Goal: Task Accomplishment & Management: Complete application form

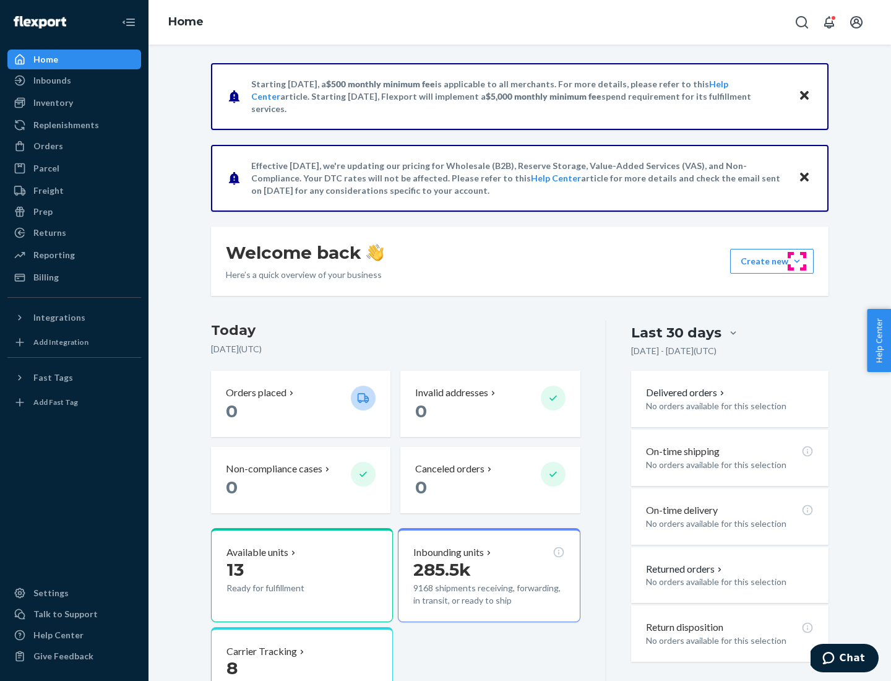
click at [797, 261] on button "Create new Create new inbound Create new order Create new product" at bounding box center [772, 261] width 84 height 25
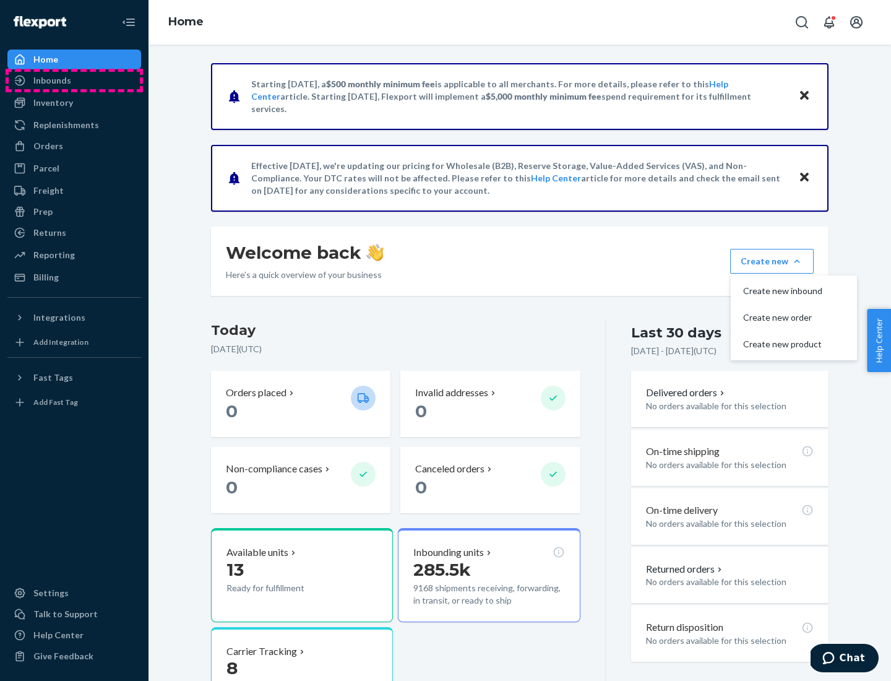
click at [74, 80] on div "Inbounds" at bounding box center [74, 80] width 131 height 17
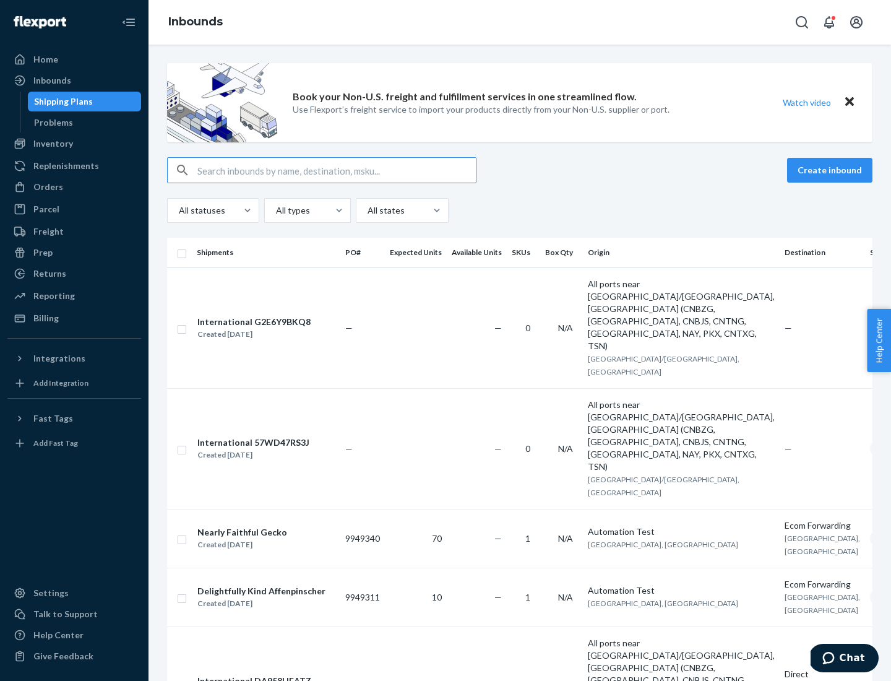
click at [832, 170] on button "Create inbound" at bounding box center [829, 170] width 85 height 25
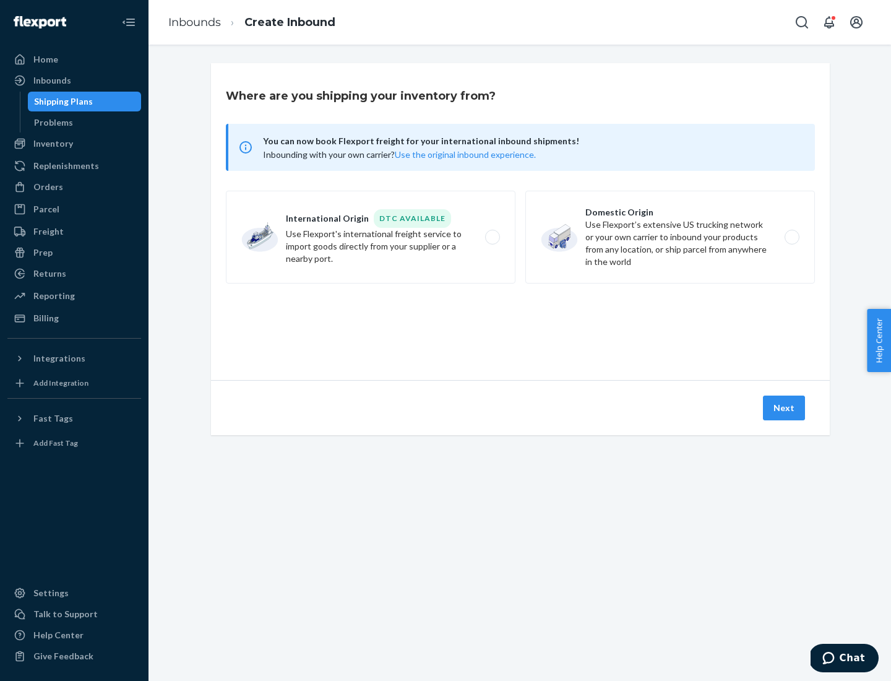
click at [670, 237] on label "Domestic Origin Use Flexport’s extensive US trucking network or your own carrie…" at bounding box center [670, 237] width 290 height 93
click at [792, 237] on input "Domestic Origin Use Flexport’s extensive US trucking network or your own carrie…" at bounding box center [796, 237] width 8 height 8
radio input "true"
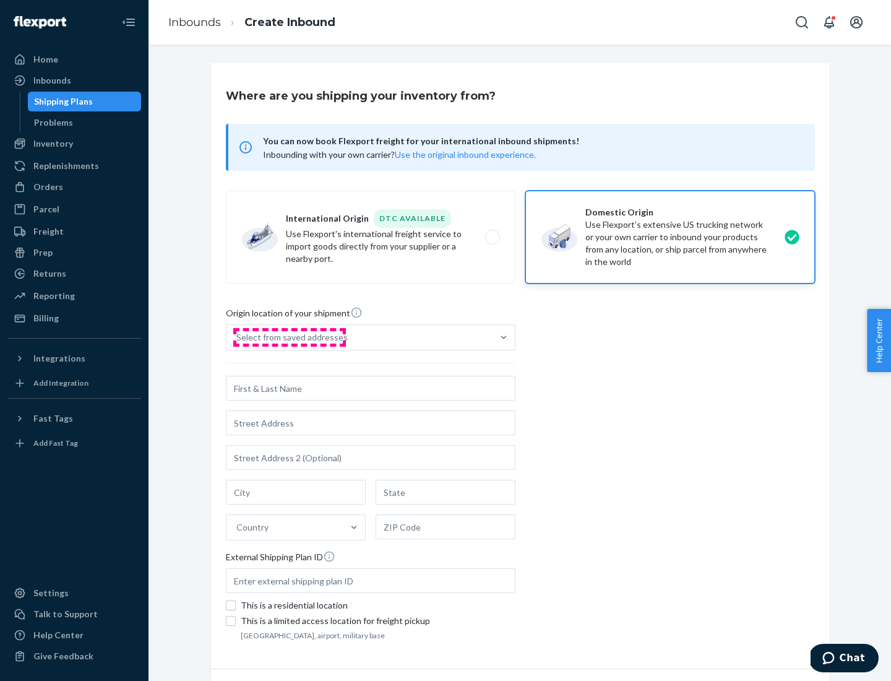
click at [289, 337] on div "Select from saved addresses" at bounding box center [291, 337] width 111 height 12
click at [238, 337] on input "Select from saved addresses" at bounding box center [236, 337] width 1 height 12
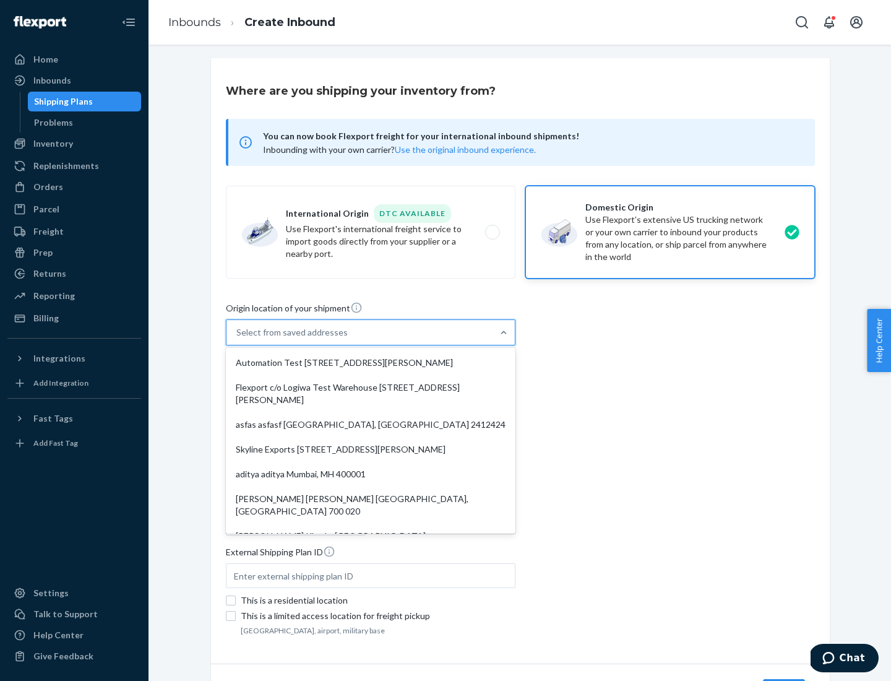
click at [371, 363] on div "Automation Test [STREET_ADDRESS][PERSON_NAME]" at bounding box center [370, 362] width 285 height 25
click at [238, 339] on input "option Automation Test [STREET_ADDRESS][PERSON_NAME]. 9 results available. Use …" at bounding box center [236, 332] width 1 height 12
type input "Automation Test"
type input "9th Floor"
type input "[GEOGRAPHIC_DATA]"
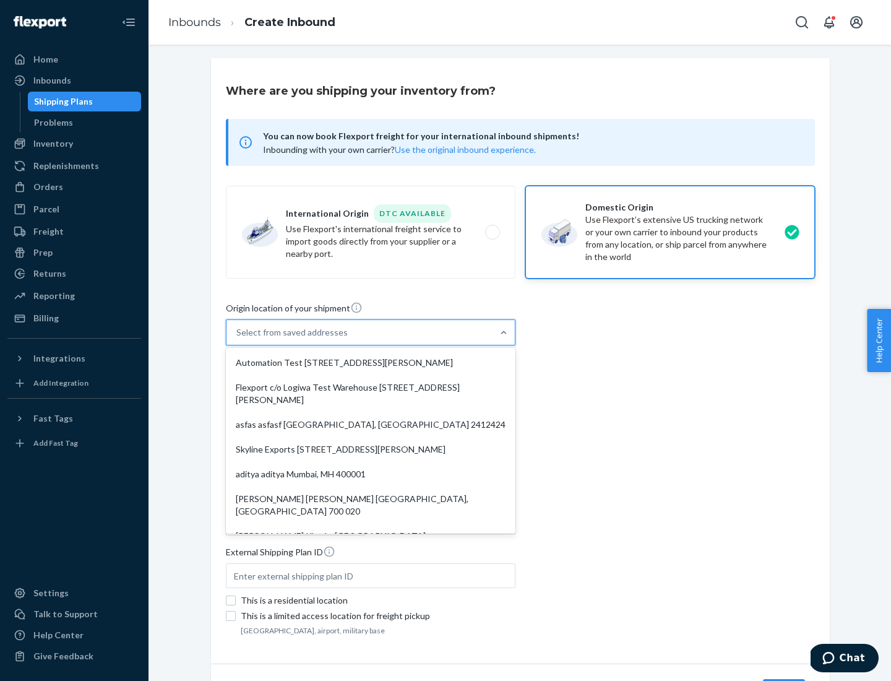
type input "CA"
type input "94104"
type input "[STREET_ADDRESS][PERSON_NAME]"
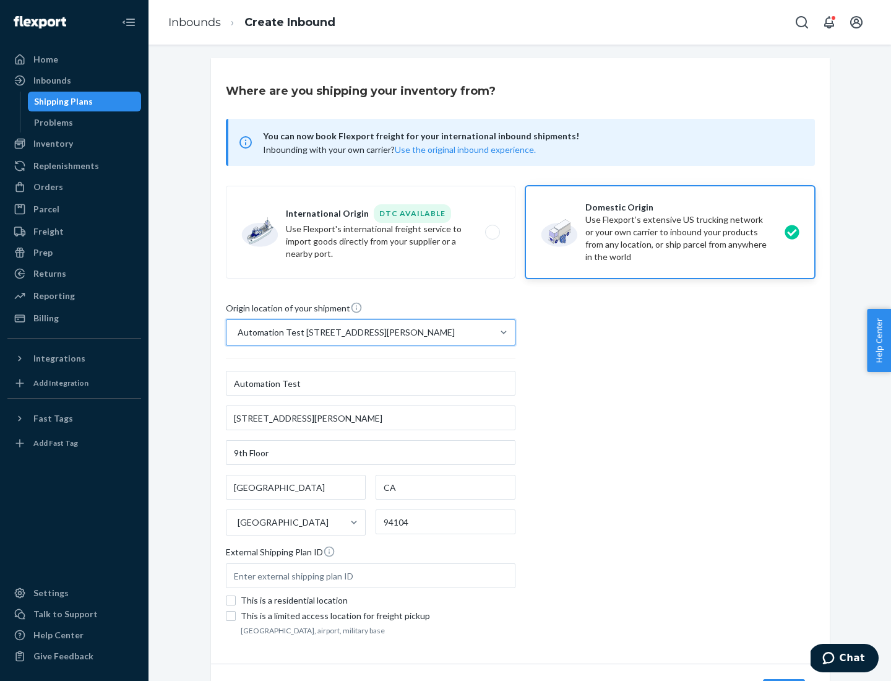
scroll to position [72, 0]
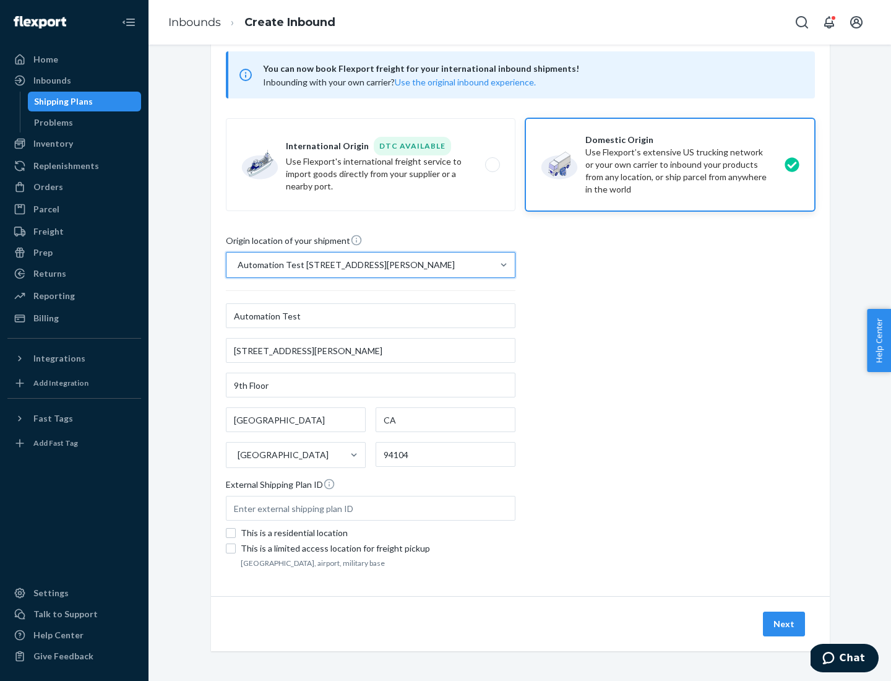
click at [785, 624] on button "Next" at bounding box center [784, 623] width 42 height 25
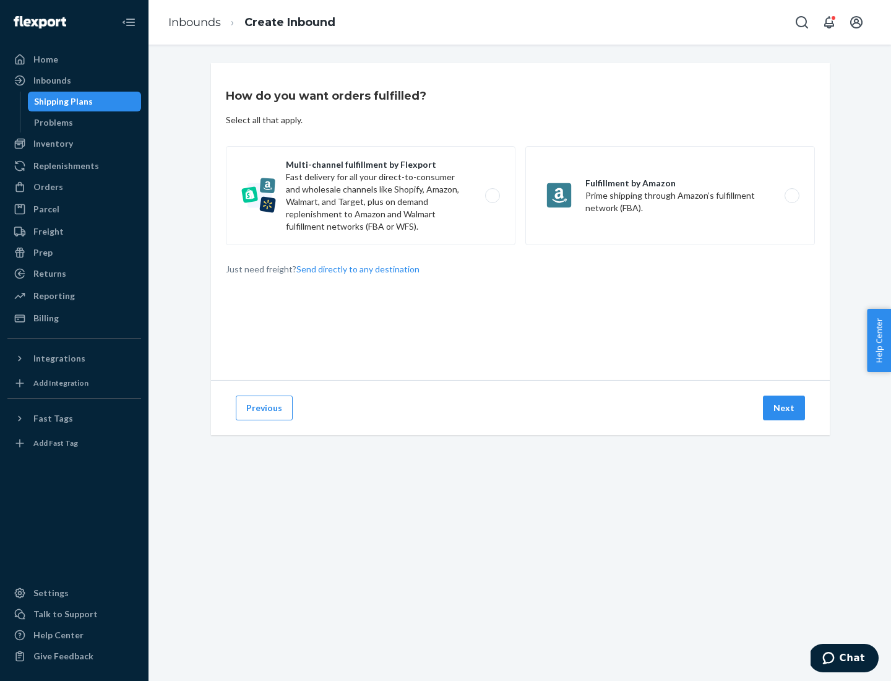
click at [371, 196] on label "Multi-channel fulfillment by Flexport Fast delivery for all your direct-to-cons…" at bounding box center [371, 195] width 290 height 99
click at [492, 196] on input "Multi-channel fulfillment by Flexport Fast delivery for all your direct-to-cons…" at bounding box center [496, 196] width 8 height 8
radio input "true"
click at [785, 408] on button "Next" at bounding box center [784, 407] width 42 height 25
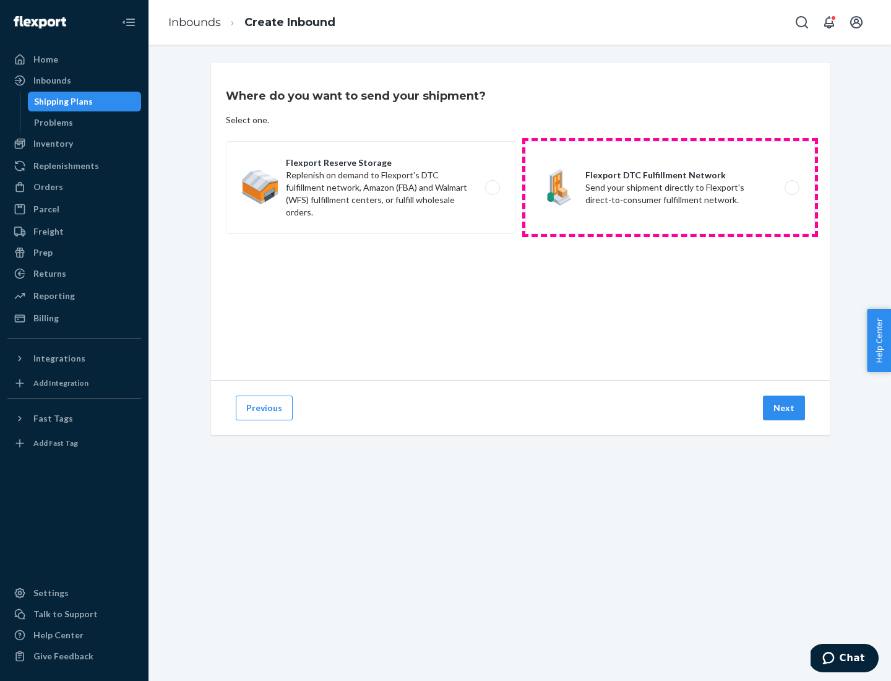
click at [670, 188] on label "Flexport DTC Fulfillment Network Send your shipment directly to Flexport's dire…" at bounding box center [670, 187] width 290 height 93
click at [792, 188] on input "Flexport DTC Fulfillment Network Send your shipment directly to Flexport's dire…" at bounding box center [796, 188] width 8 height 8
radio input "true"
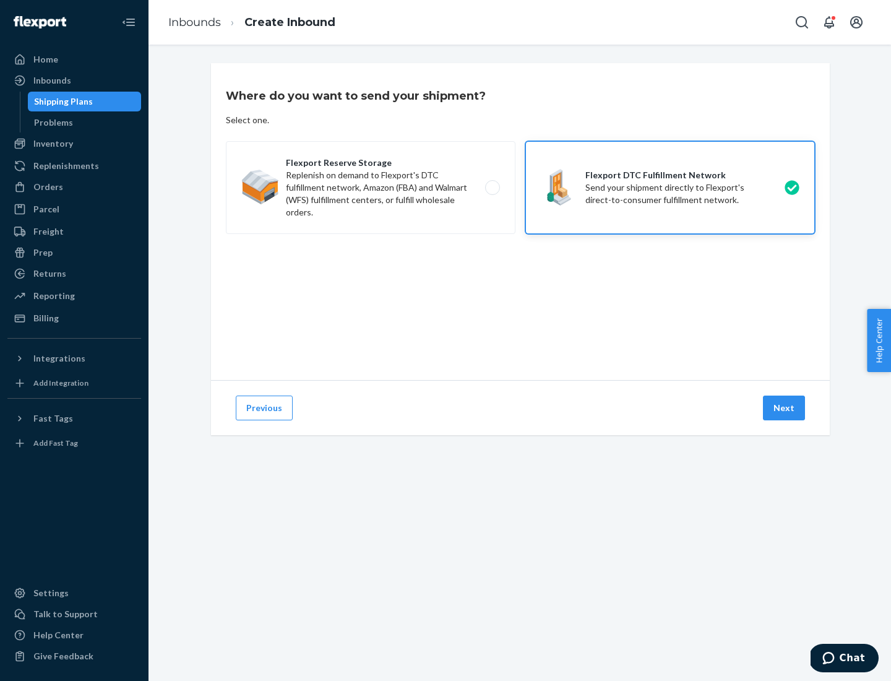
click at [785, 408] on button "Next" at bounding box center [784, 407] width 42 height 25
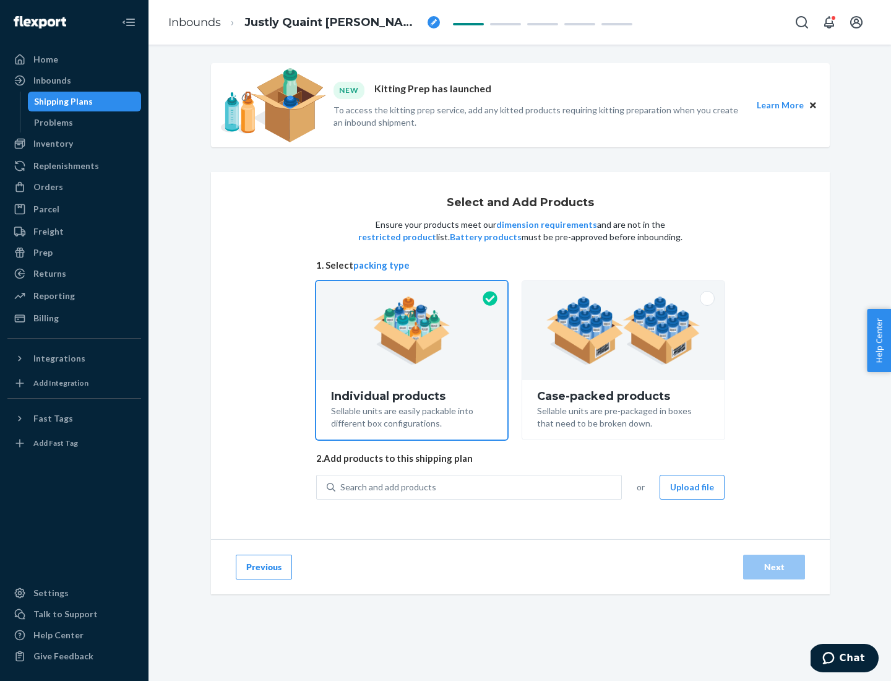
click at [624, 330] on img at bounding box center [623, 330] width 154 height 68
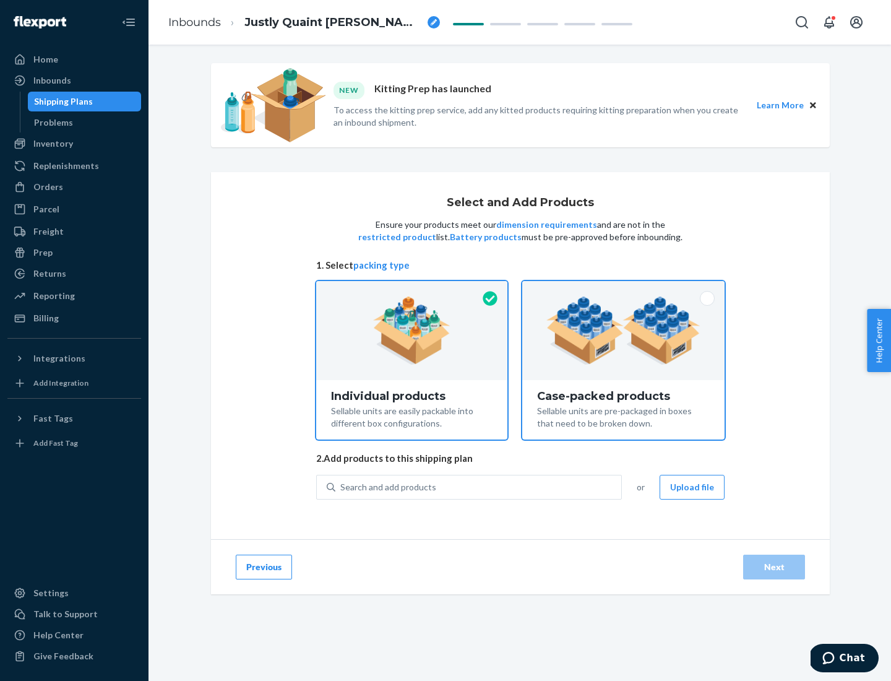
click at [624, 289] on input "Case-packed products Sellable units are pre-packaged in boxes that need to be b…" at bounding box center [623, 285] width 8 height 8
radio input "true"
radio input "false"
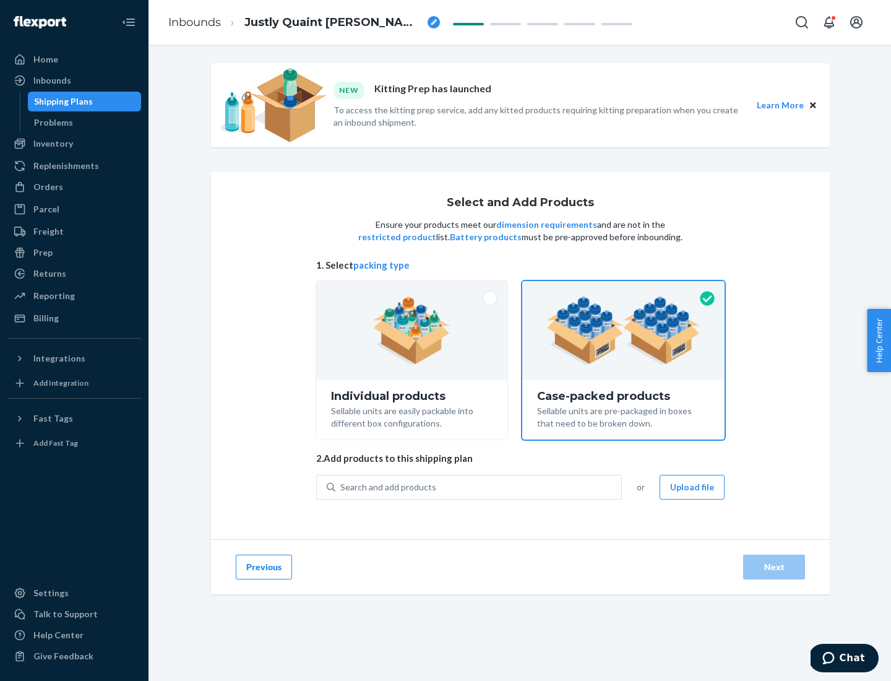
click at [479, 486] on div "Search and add products" at bounding box center [478, 487] width 286 height 22
click at [342, 486] on input "Search and add products" at bounding box center [340, 487] width 1 height 12
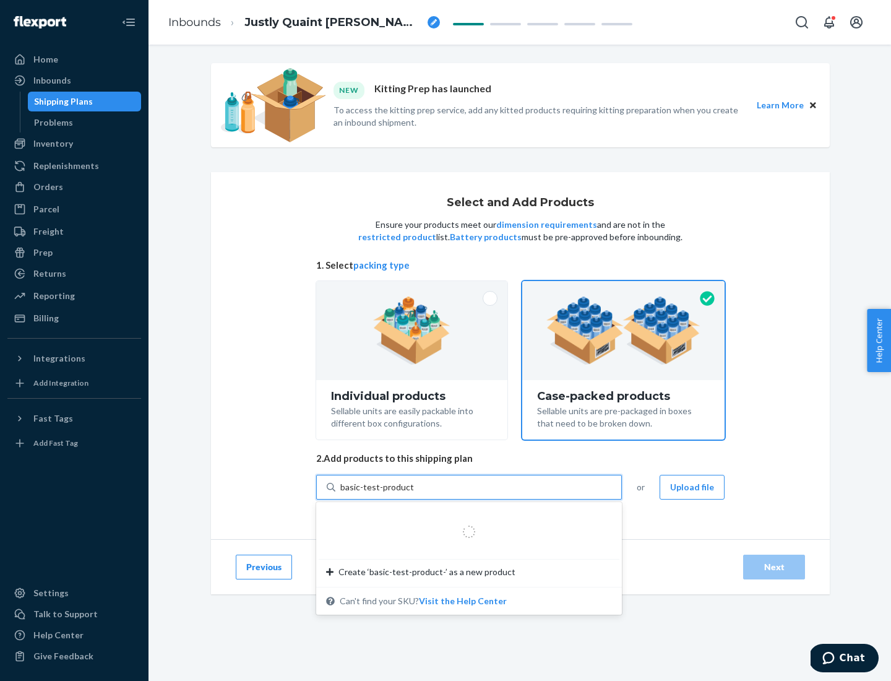
type input "basic-test-product-1"
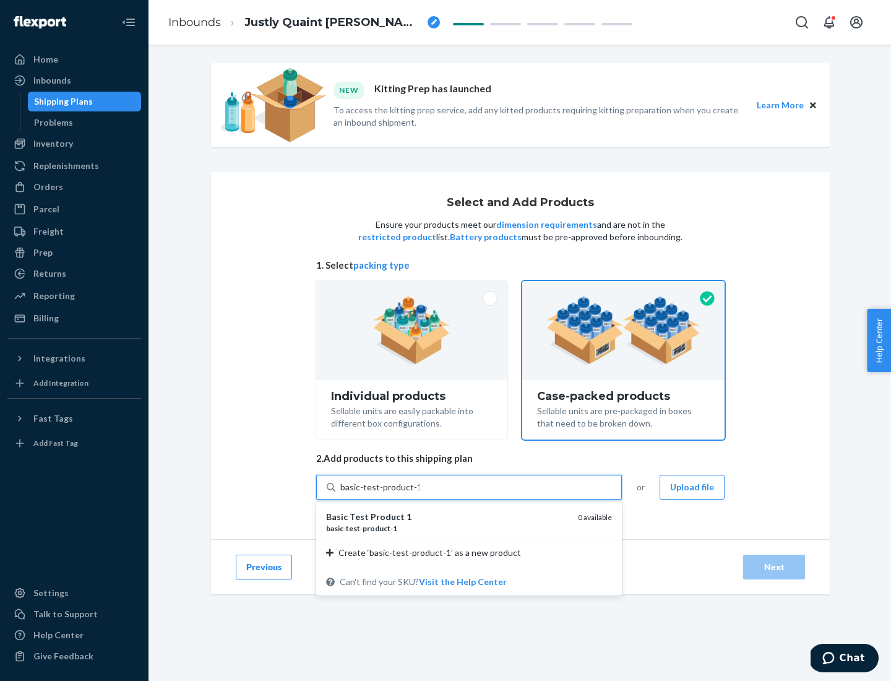
click at [447, 528] on div "basic - test - product - 1" at bounding box center [447, 528] width 242 height 11
click at [420, 493] on input "basic-test-product-1" at bounding box center [379, 487] width 79 height 12
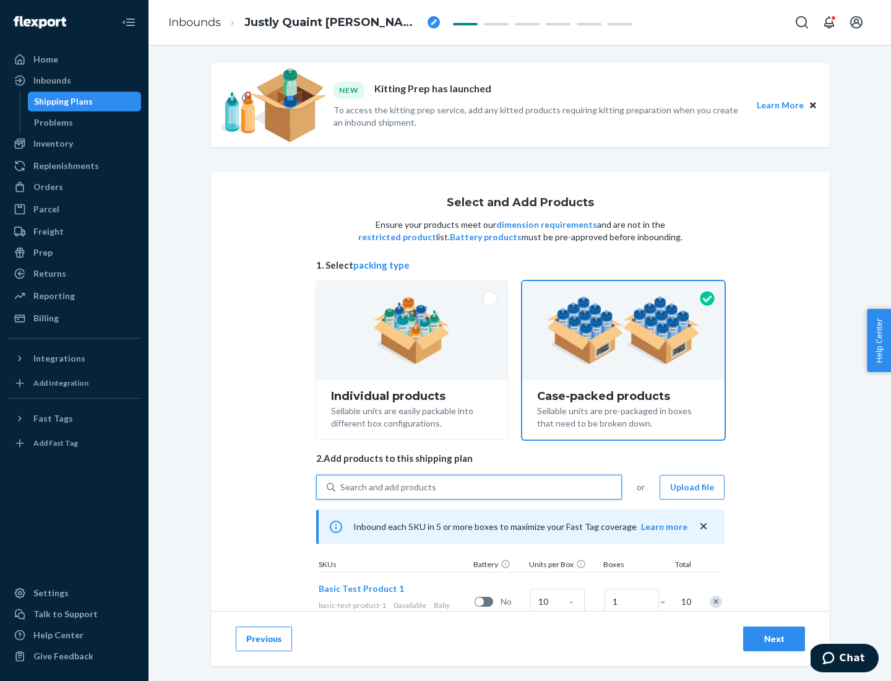
scroll to position [45, 0]
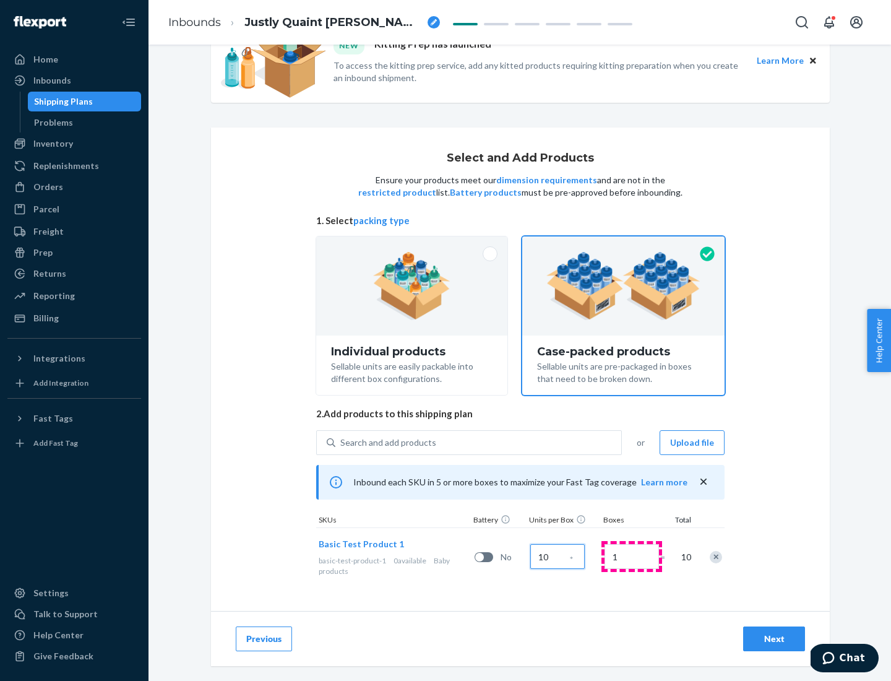
type input "10"
type input "7"
click at [774, 639] on div "Next" at bounding box center [774, 638] width 41 height 12
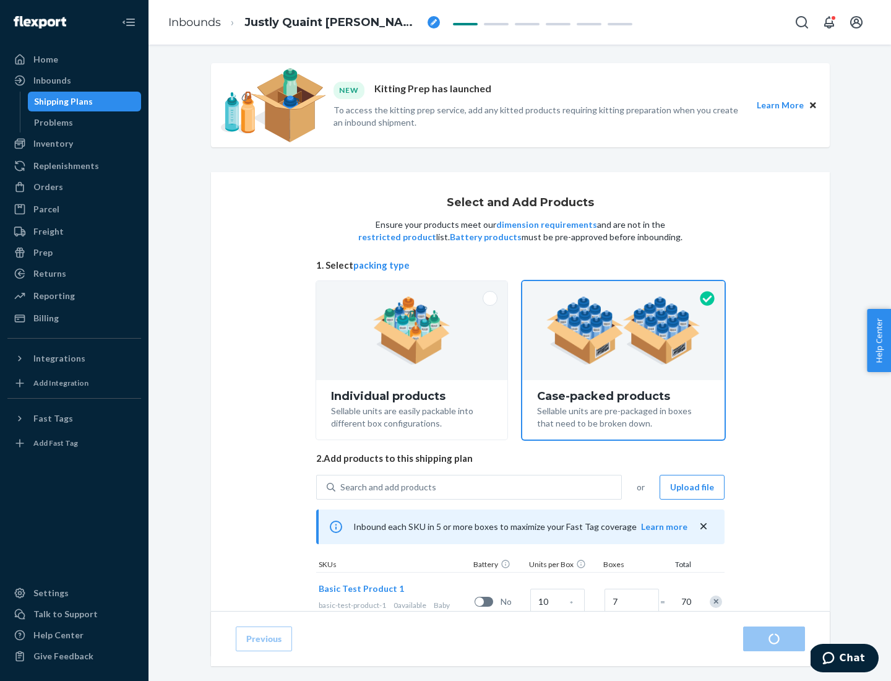
radio input "true"
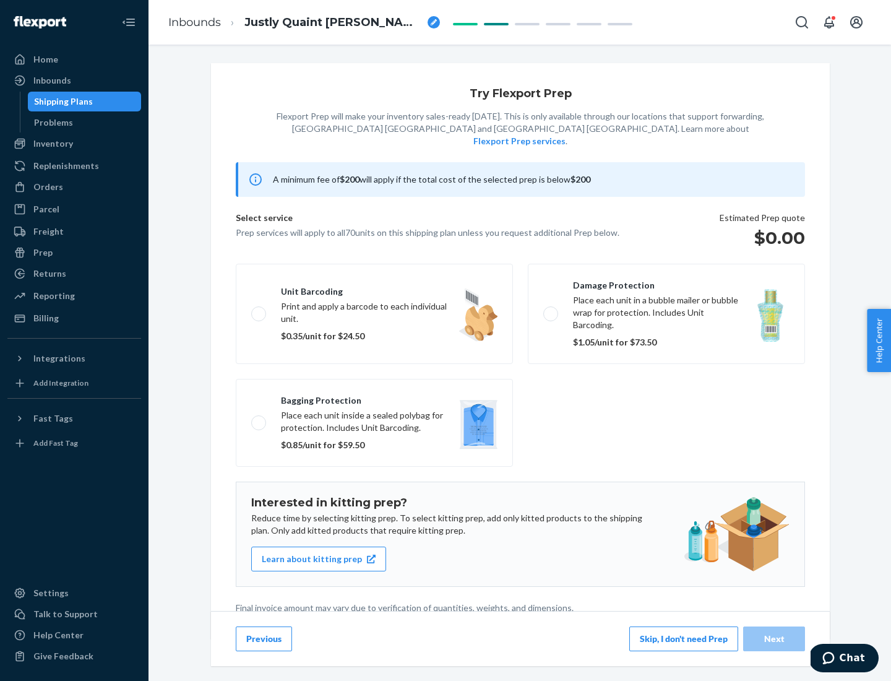
scroll to position [3, 0]
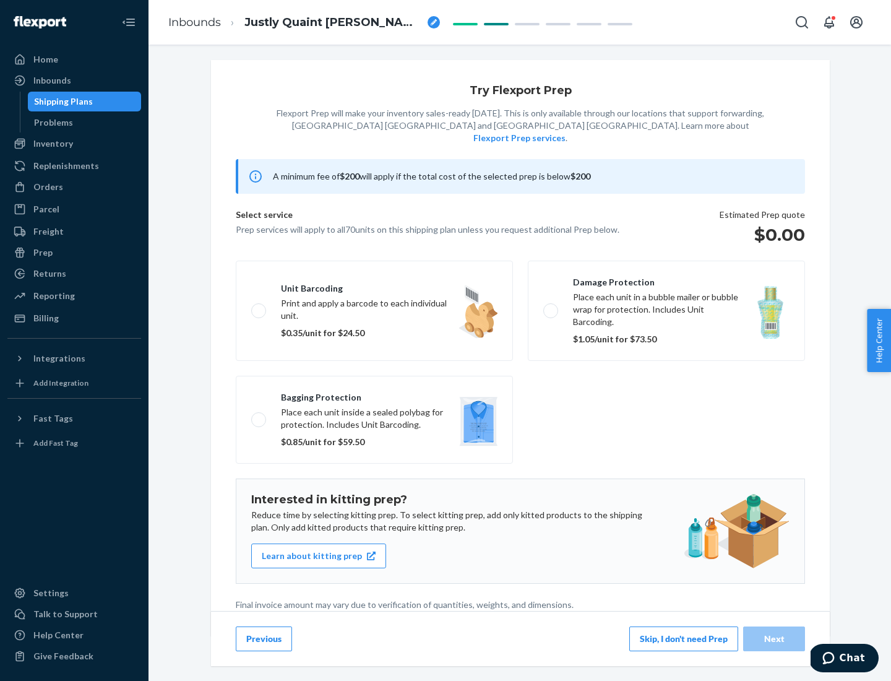
click at [374, 394] on label "Bagging protection Place each unit inside a sealed polybag for protection. Incl…" at bounding box center [374, 420] width 277 height 88
click at [259, 415] on input "Bagging protection Place each unit inside a sealed polybag for protection. Incl…" at bounding box center [255, 419] width 8 height 8
checkbox input "true"
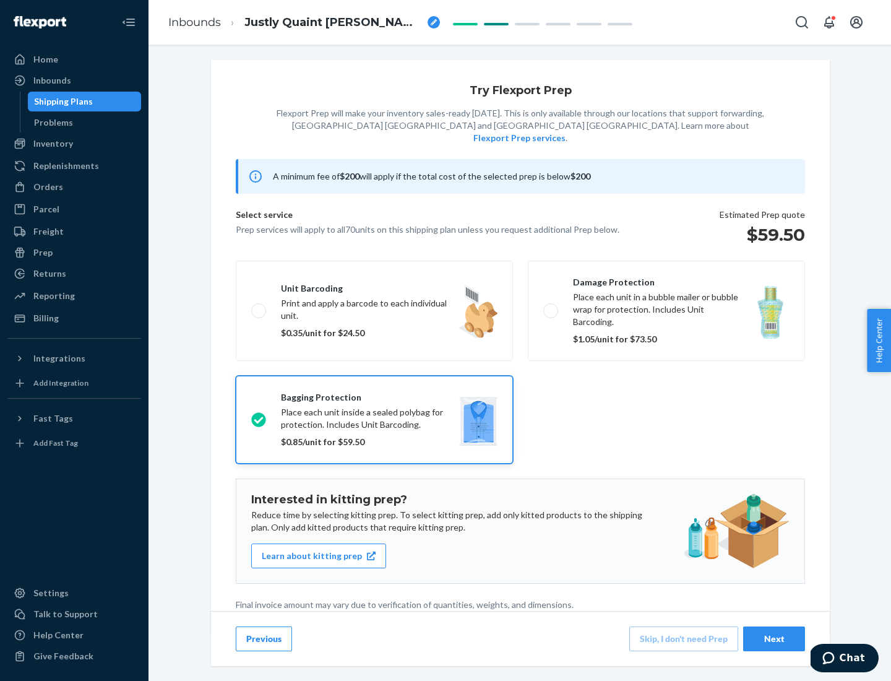
click at [774, 638] on div "Next" at bounding box center [774, 638] width 41 height 12
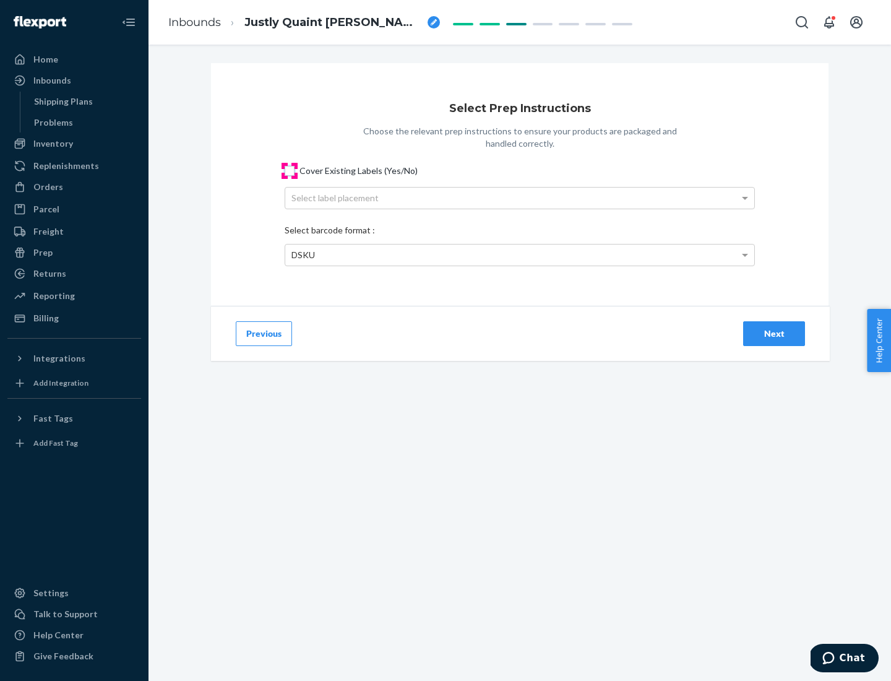
click at [290, 170] on input "Cover Existing Labels (Yes/No)" at bounding box center [290, 171] width 10 height 10
checkbox input "true"
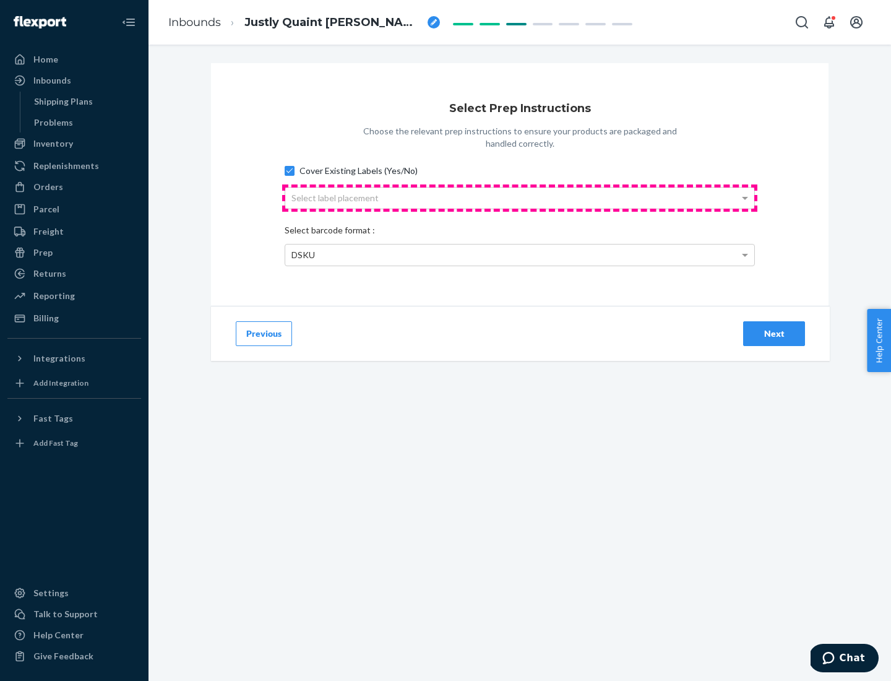
click at [520, 197] on div "Select label placement" at bounding box center [519, 198] width 469 height 21
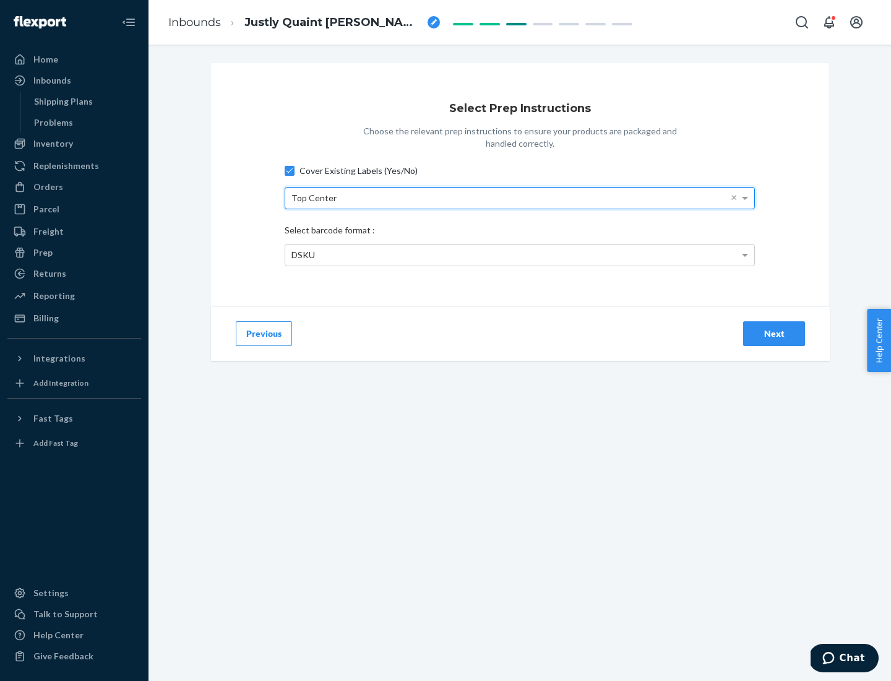
click at [520, 254] on div "DSKU" at bounding box center [519, 254] width 469 height 21
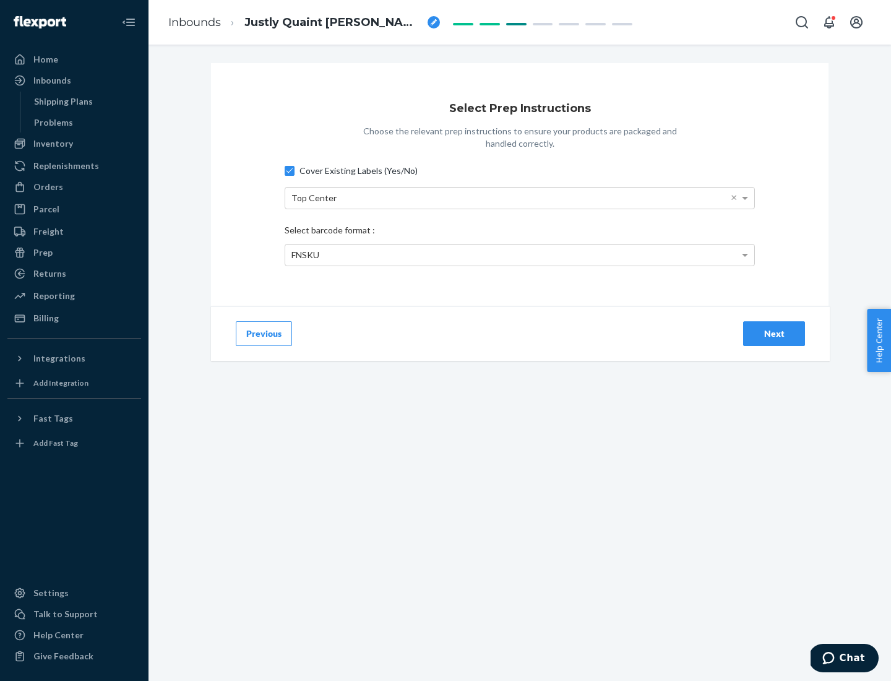
click at [774, 333] on div "Next" at bounding box center [774, 333] width 41 height 12
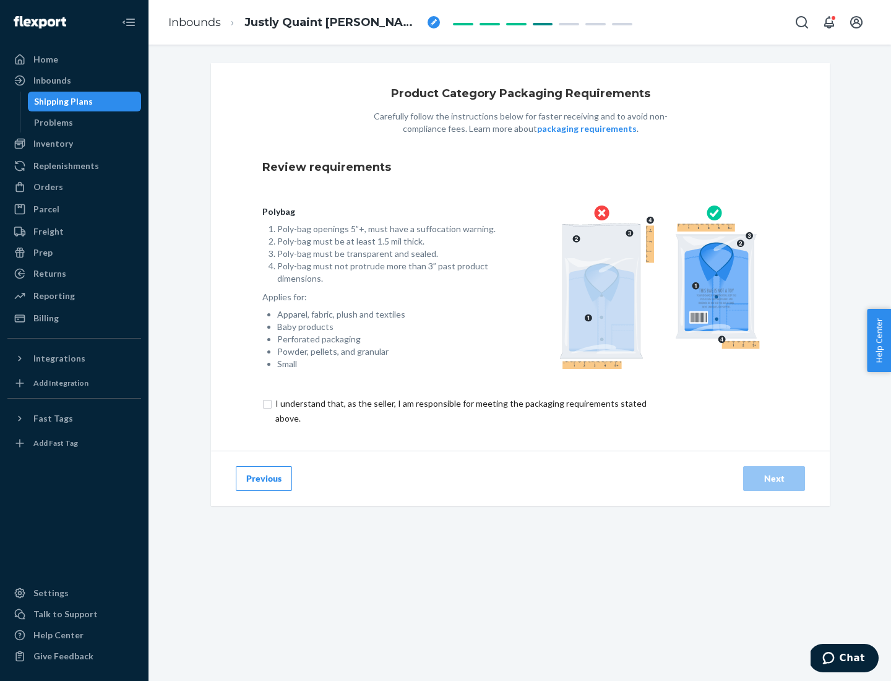
click at [460, 410] on input "checkbox" at bounding box center [468, 411] width 412 height 30
checkbox input "true"
click at [774, 478] on div "Next" at bounding box center [774, 478] width 41 height 12
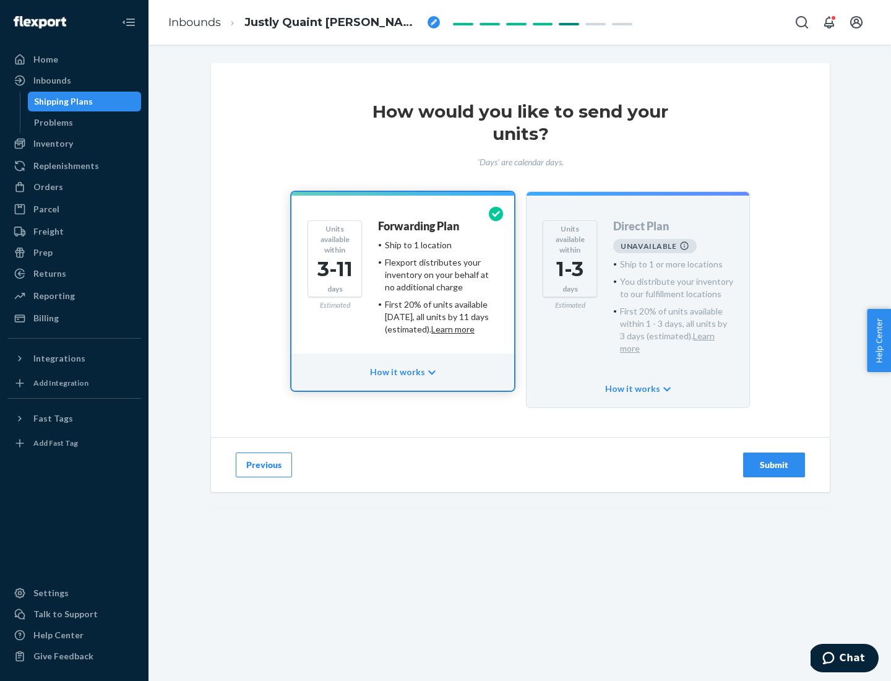
click at [420, 226] on h4 "Forwarding Plan" at bounding box center [418, 226] width 81 height 12
click at [774, 459] on div "Submit" at bounding box center [774, 465] width 41 height 12
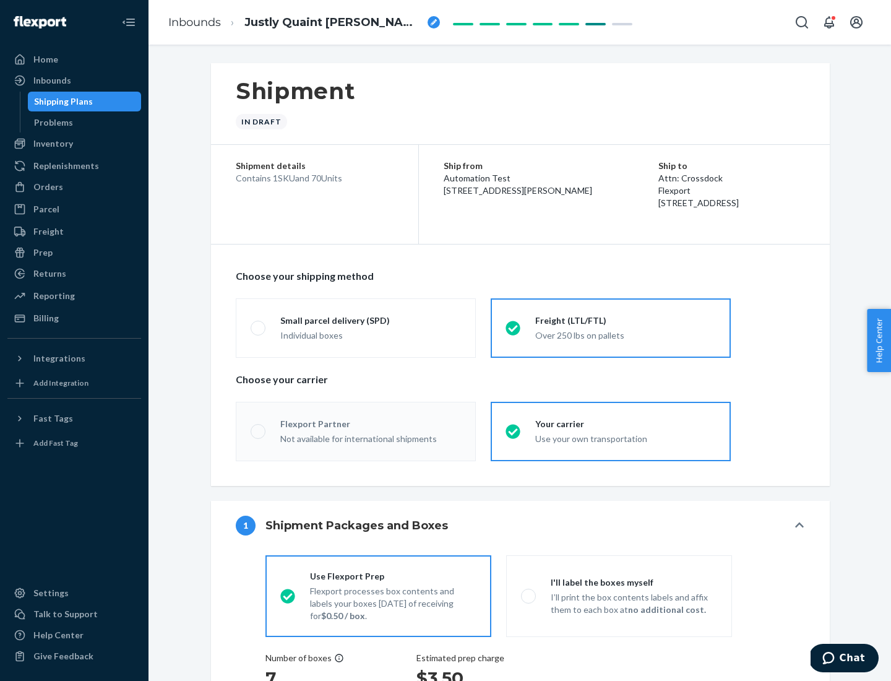
radio input "true"
radio input "false"
radio input "true"
radio input "false"
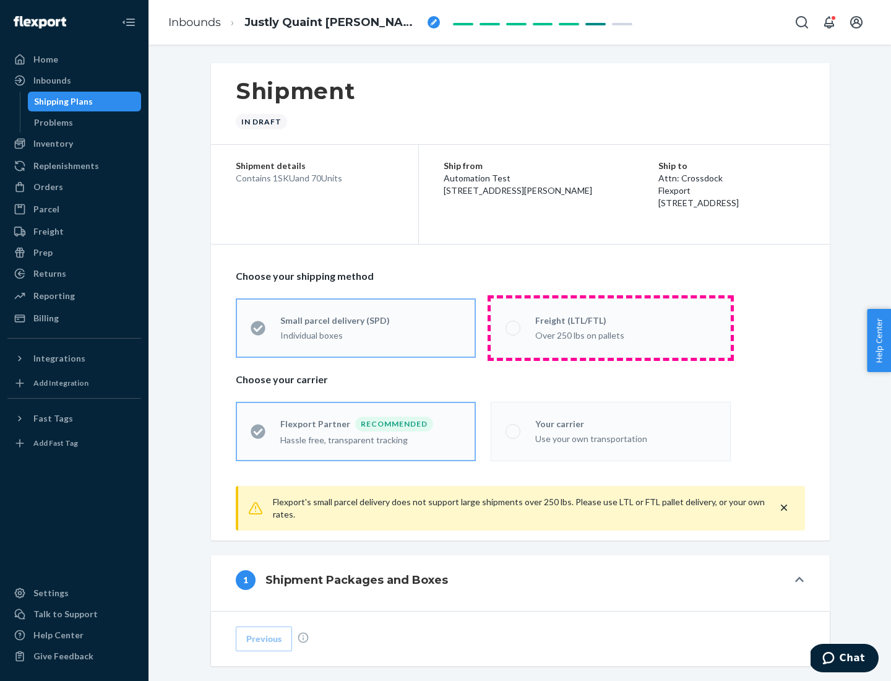
click at [611, 327] on div "Over 250 lbs on pallets" at bounding box center [625, 334] width 181 height 15
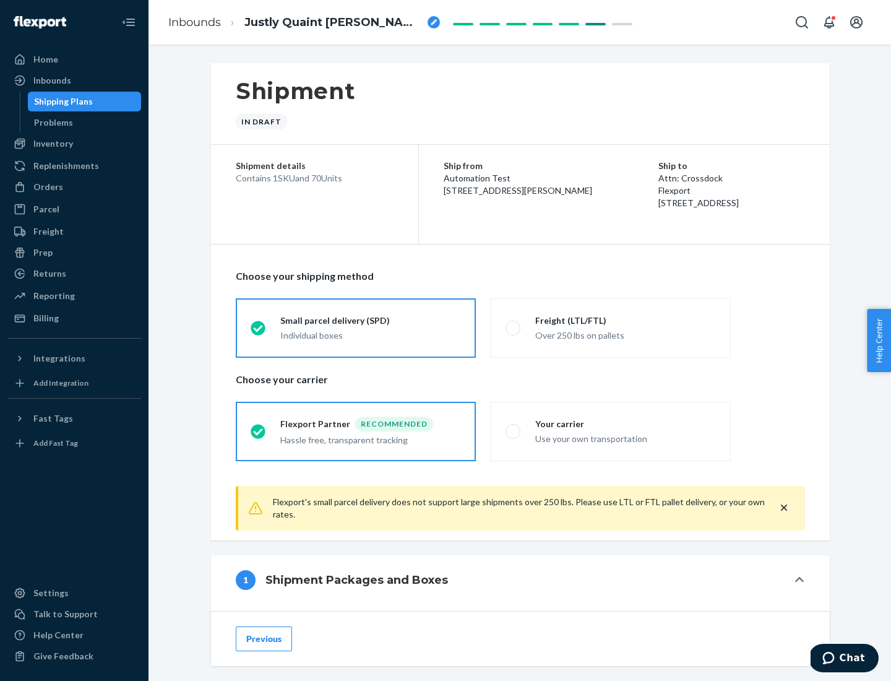
scroll to position [69, 0]
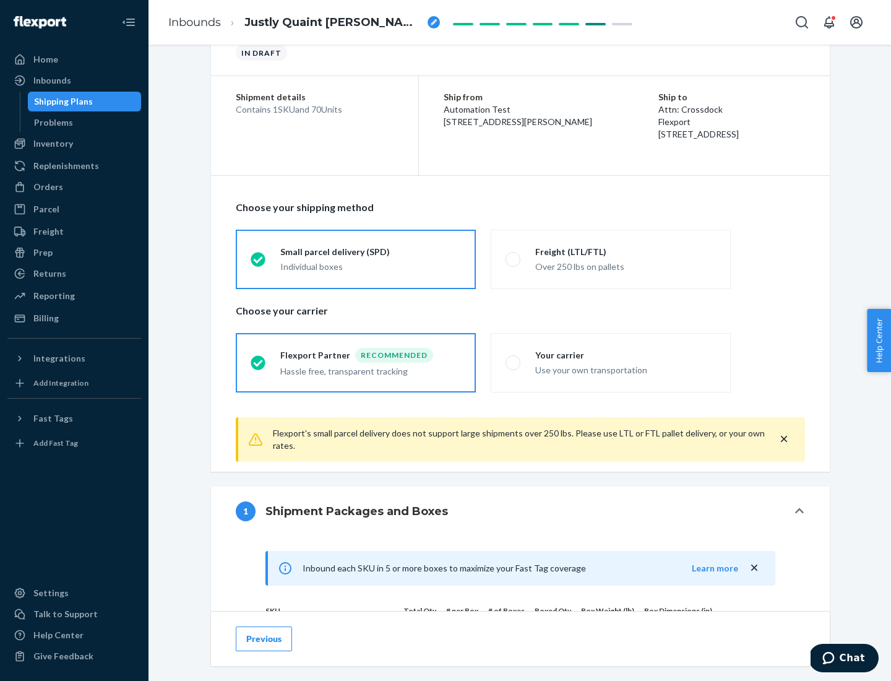
click at [356, 363] on div "Hassle free, transparent tracking" at bounding box center [370, 370] width 181 height 15
click at [259, 362] on input "Flexport Partner Recommended Hassle free, transparent tracking" at bounding box center [255, 362] width 8 height 8
